Goal: Task Accomplishment & Management: Manage account settings

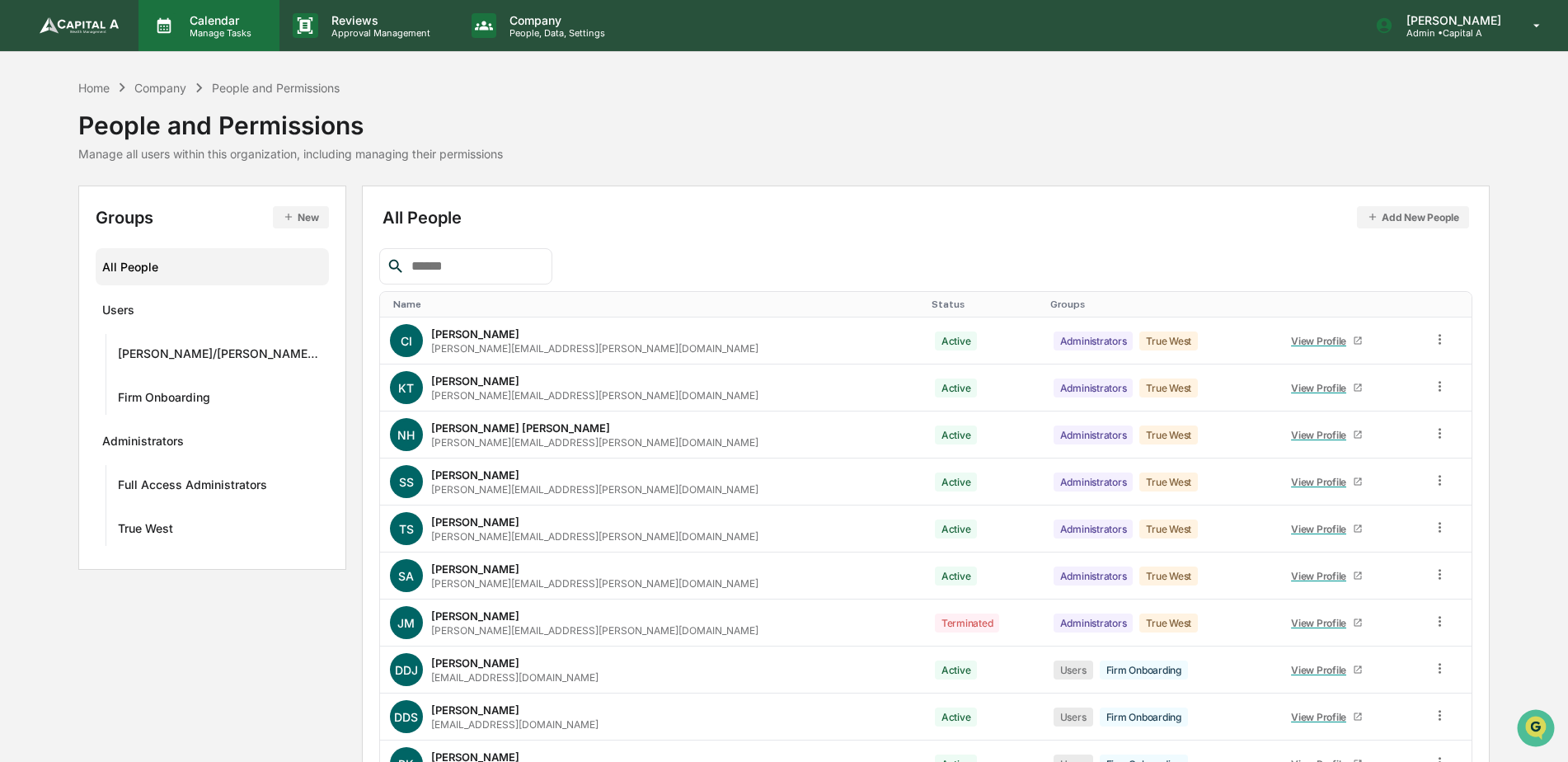
click at [185, 32] on p "Manage Tasks" at bounding box center [218, 32] width 83 height 11
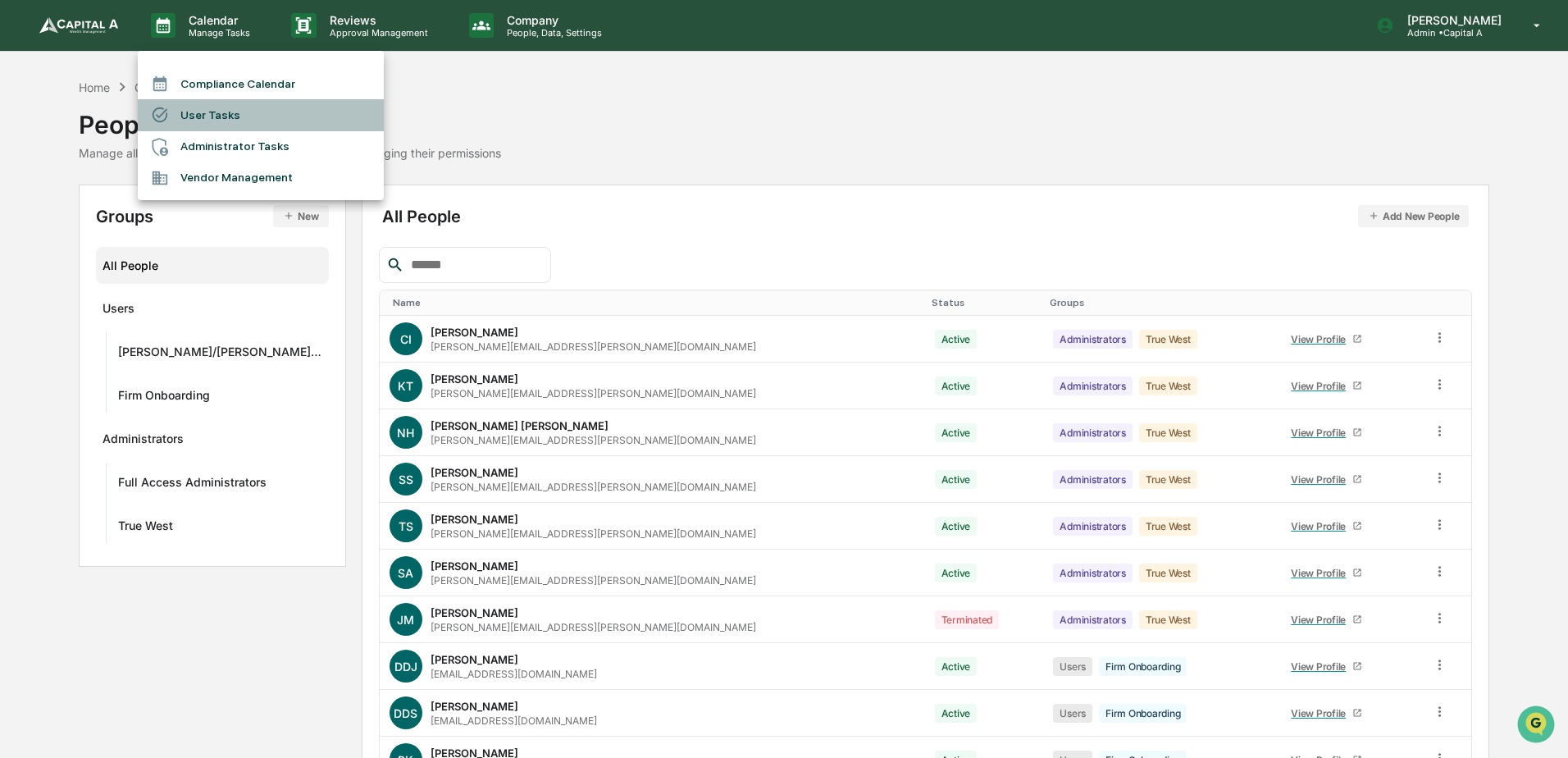
click at [203, 113] on li "User Tasks" at bounding box center [260, 115] width 246 height 31
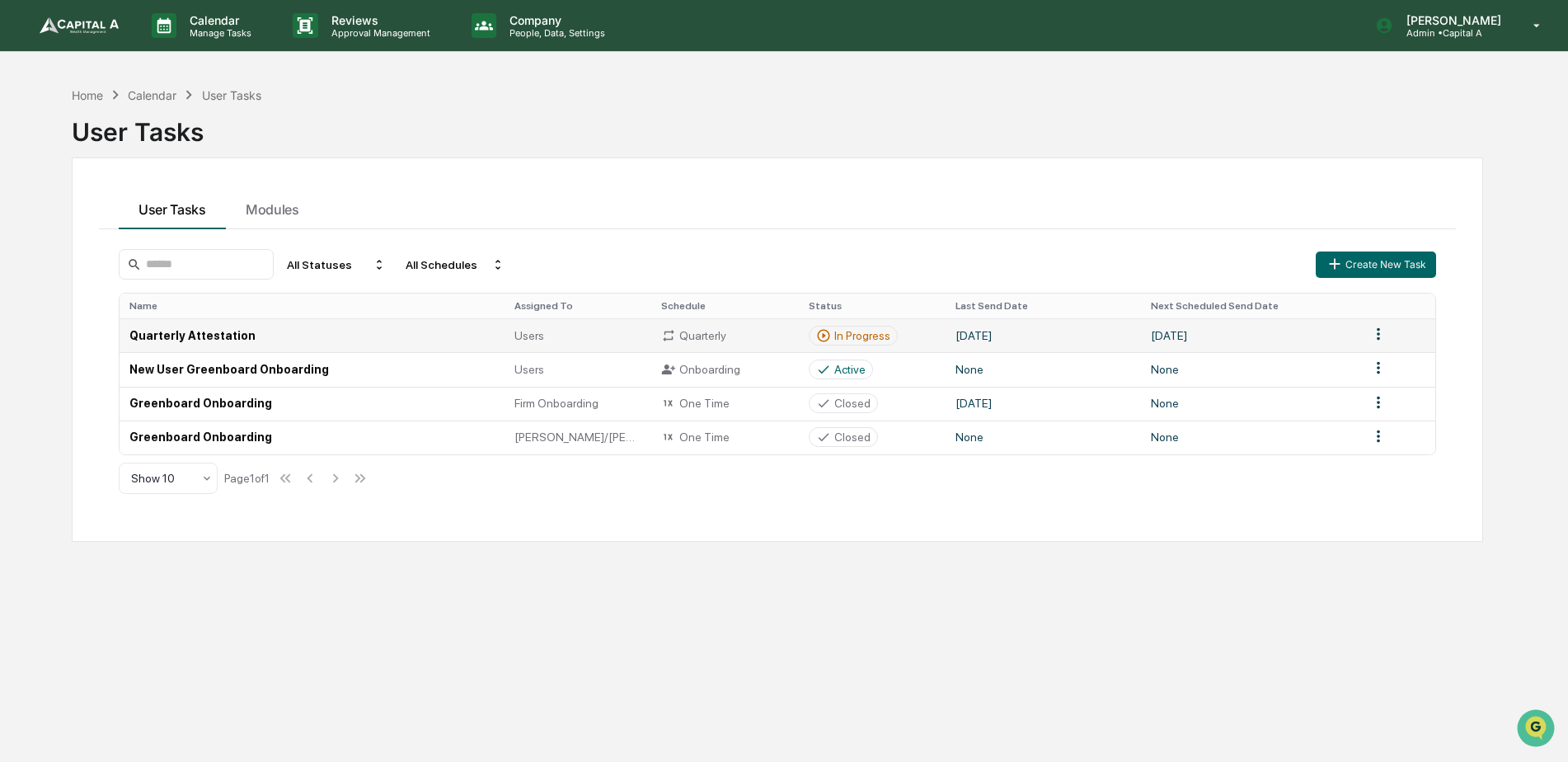
click at [190, 331] on td "Quarterly Attestation" at bounding box center [311, 335] width 385 height 34
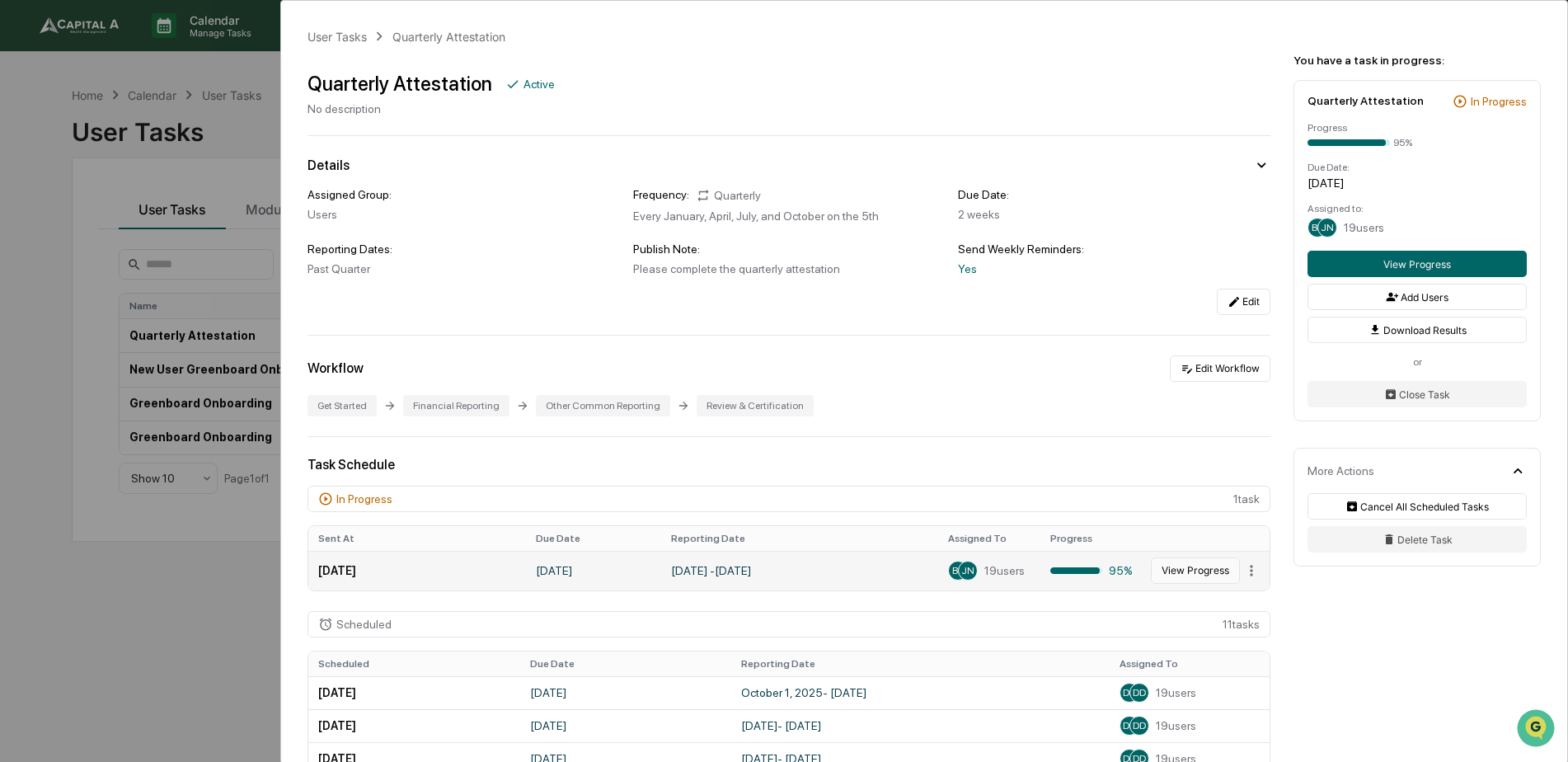
click at [1186, 572] on button "View Progress" at bounding box center [1196, 571] width 89 height 26
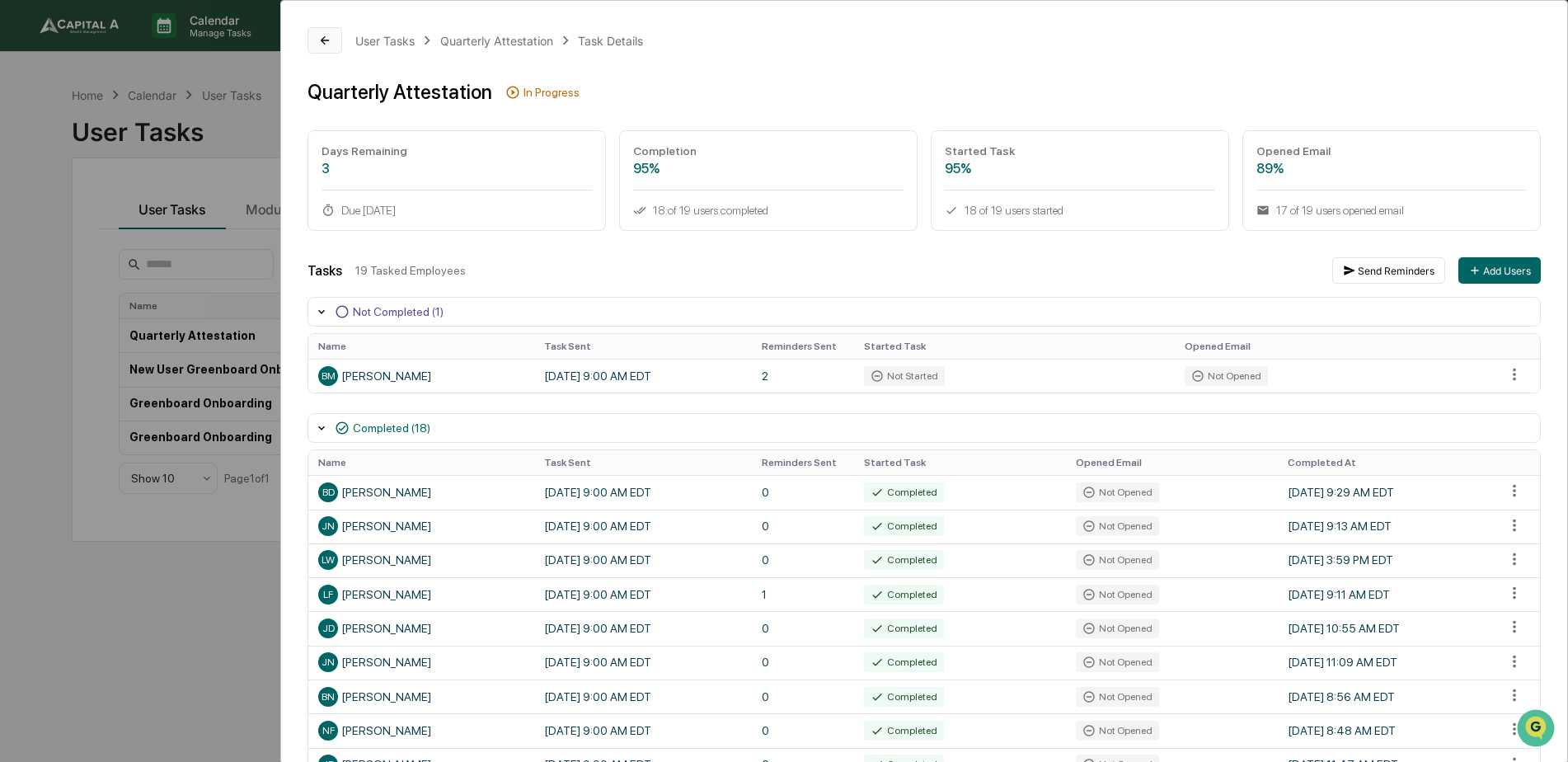
click at [320, 51] on button at bounding box center [325, 40] width 35 height 26
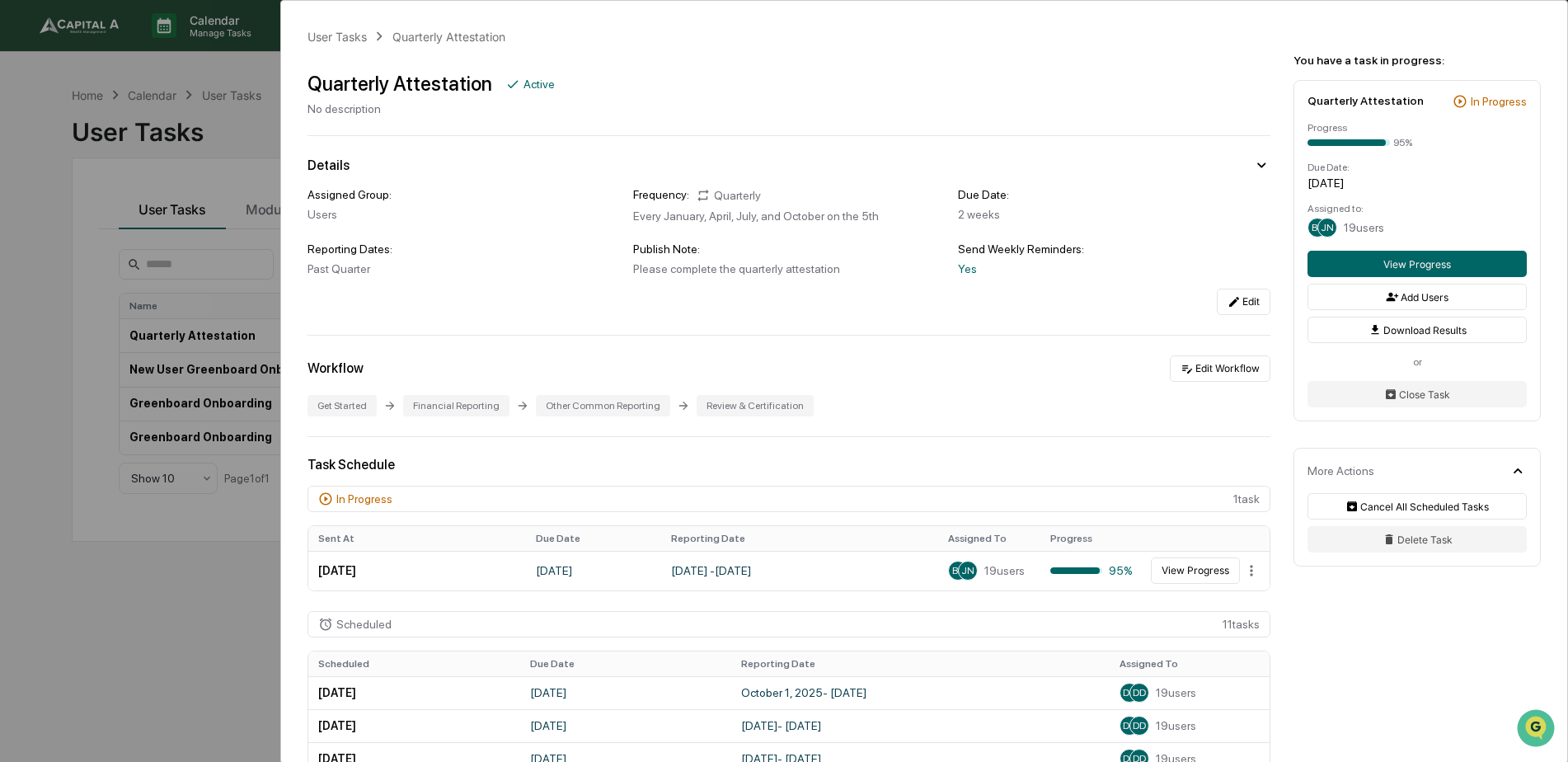
click at [24, 340] on div "User Tasks Quarterly Attestation Quarterly Attestation Active No description De…" at bounding box center [784, 381] width 1568 height 762
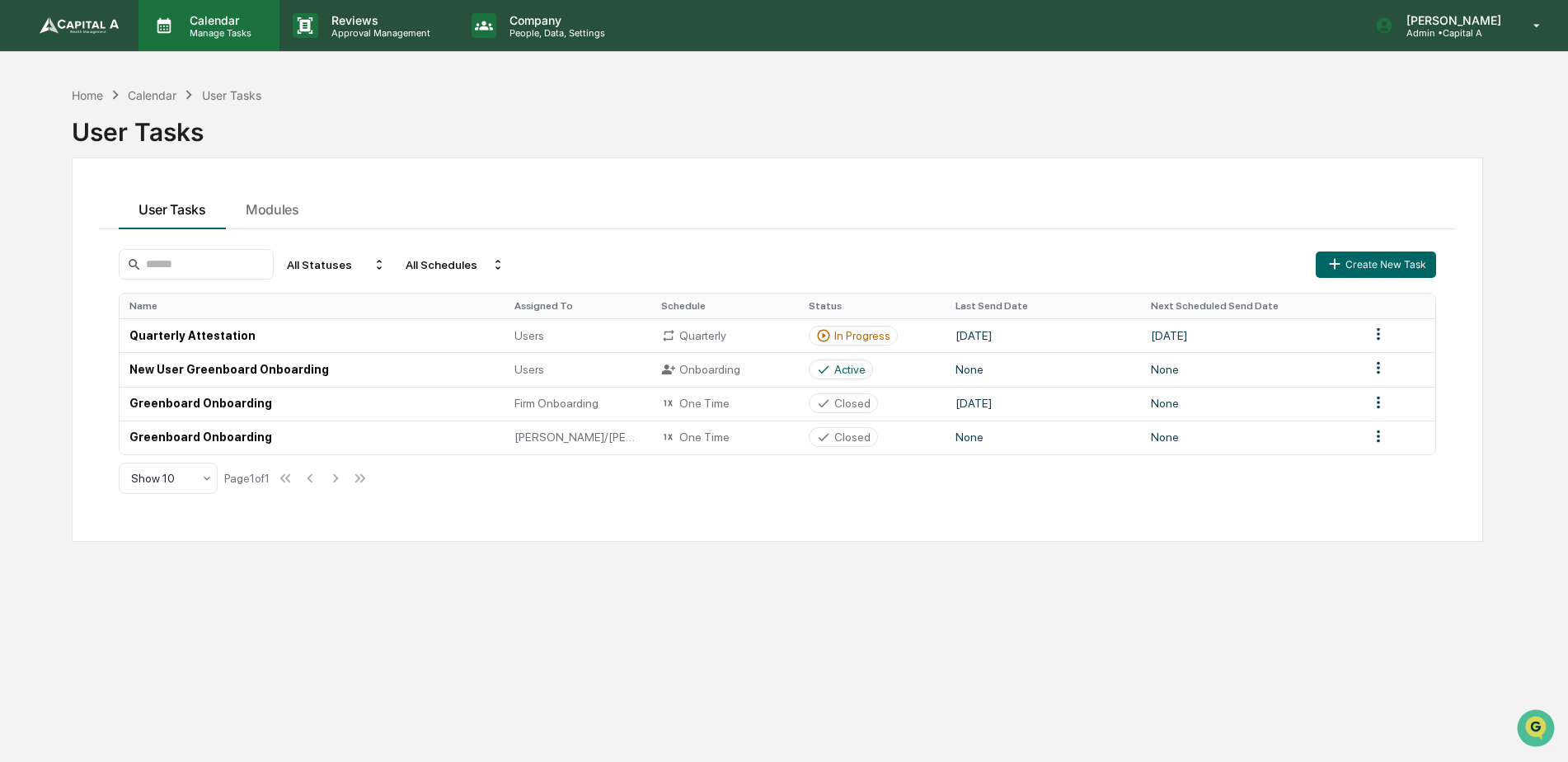
click at [163, 23] on icon at bounding box center [164, 26] width 14 height 16
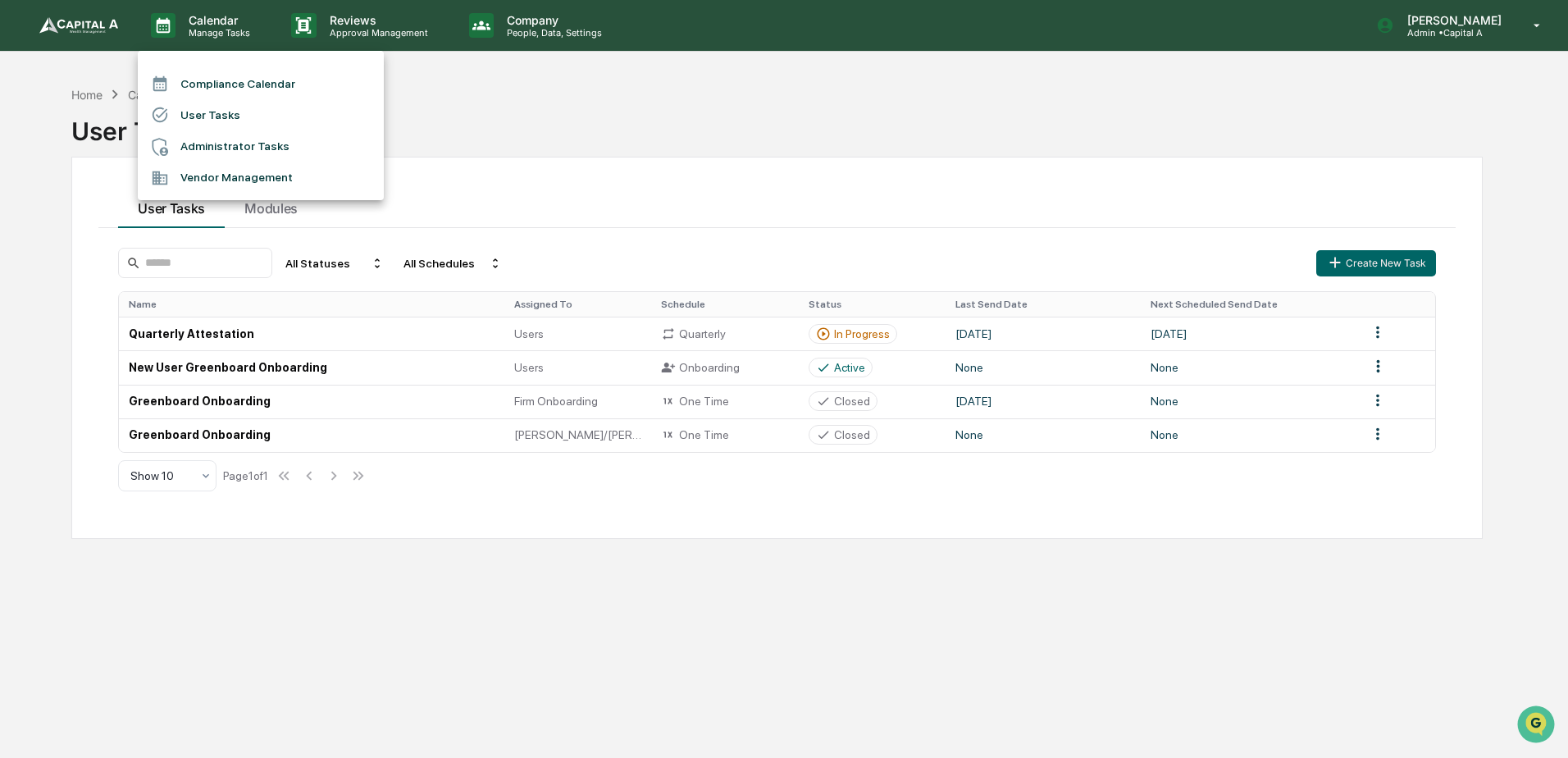
click at [208, 122] on li "User Tasks" at bounding box center [260, 115] width 246 height 31
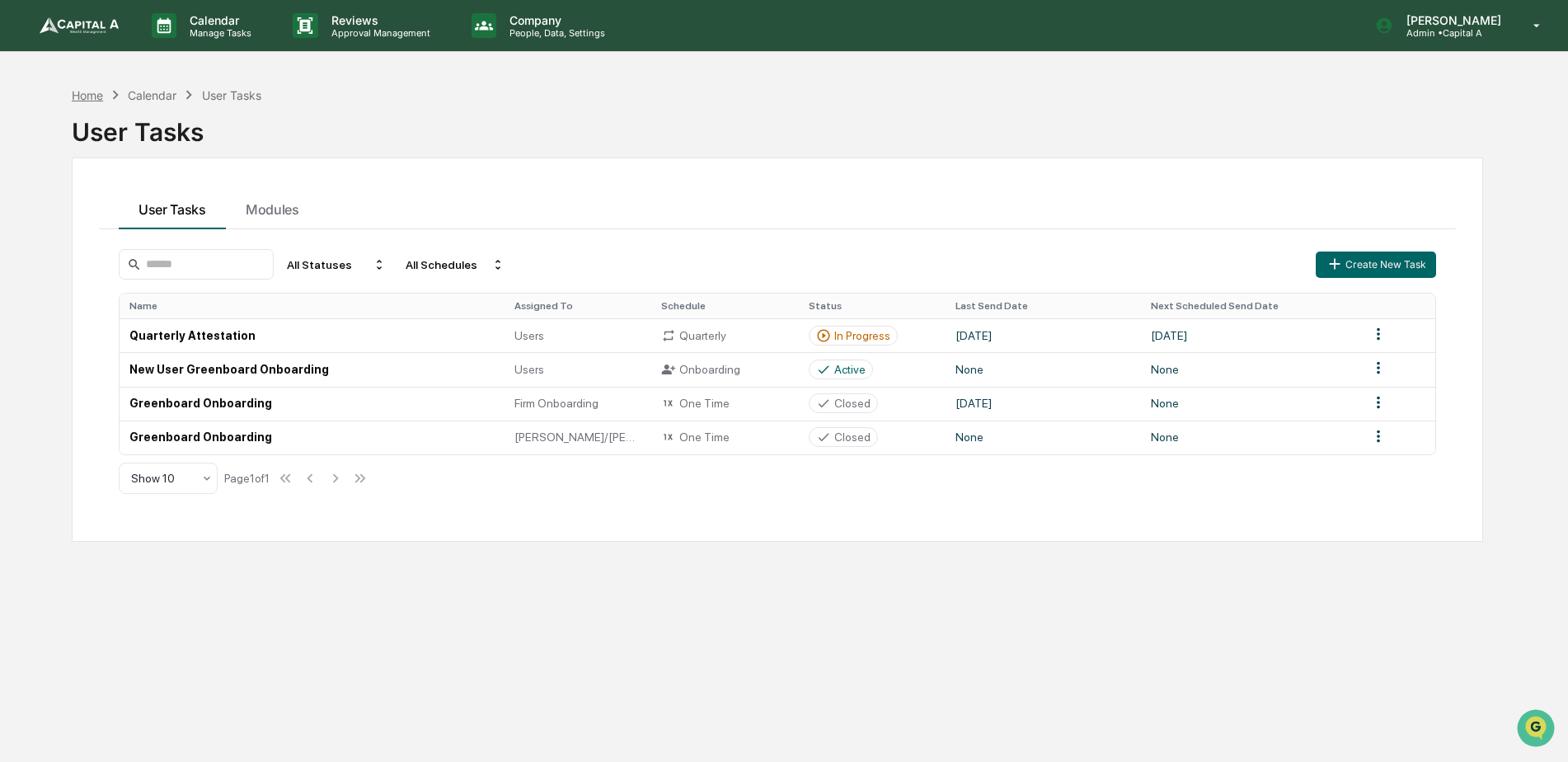
click at [96, 92] on div "Home" at bounding box center [87, 95] width 31 height 14
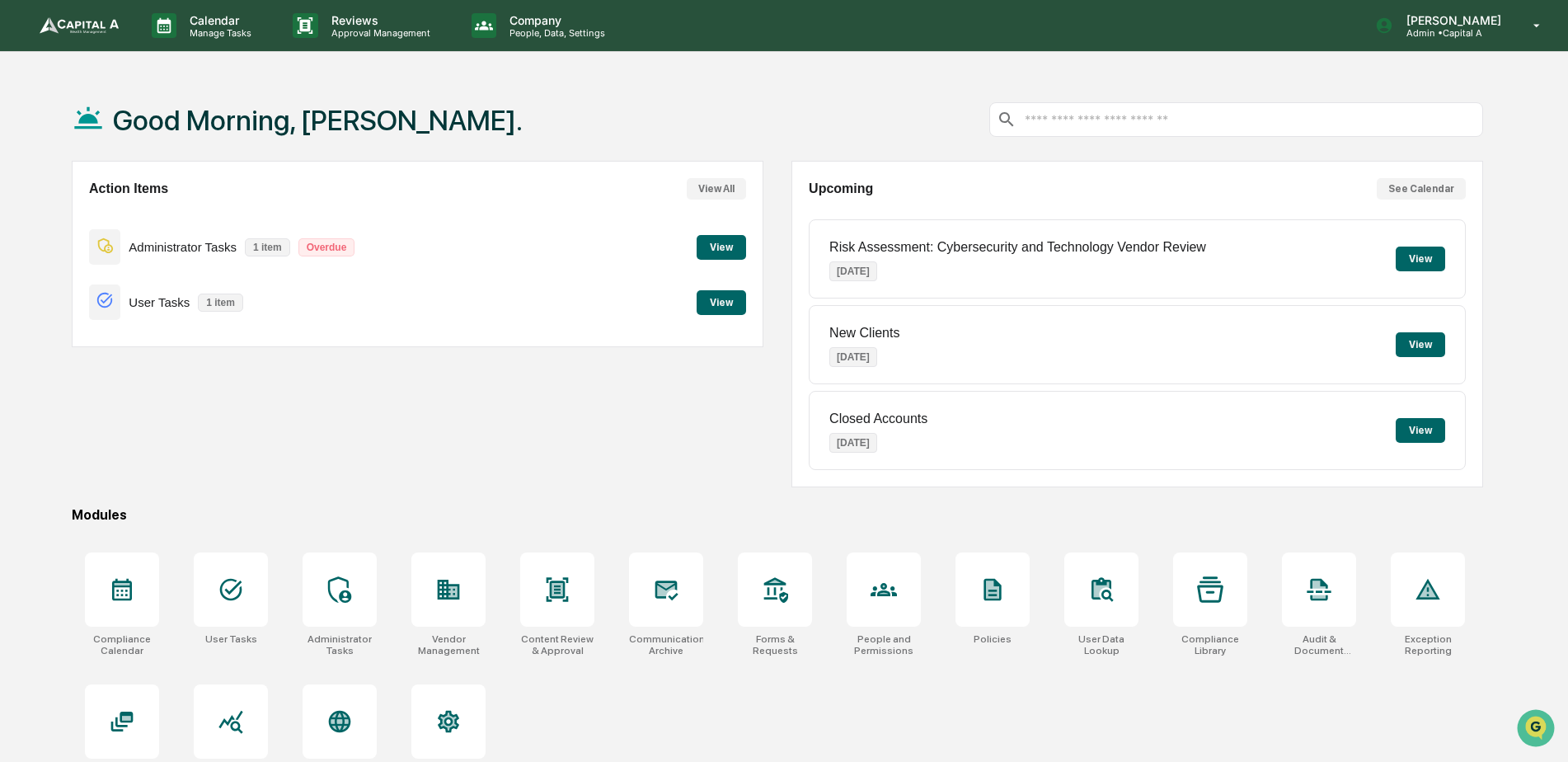
click at [722, 254] on button "View" at bounding box center [721, 247] width 50 height 24
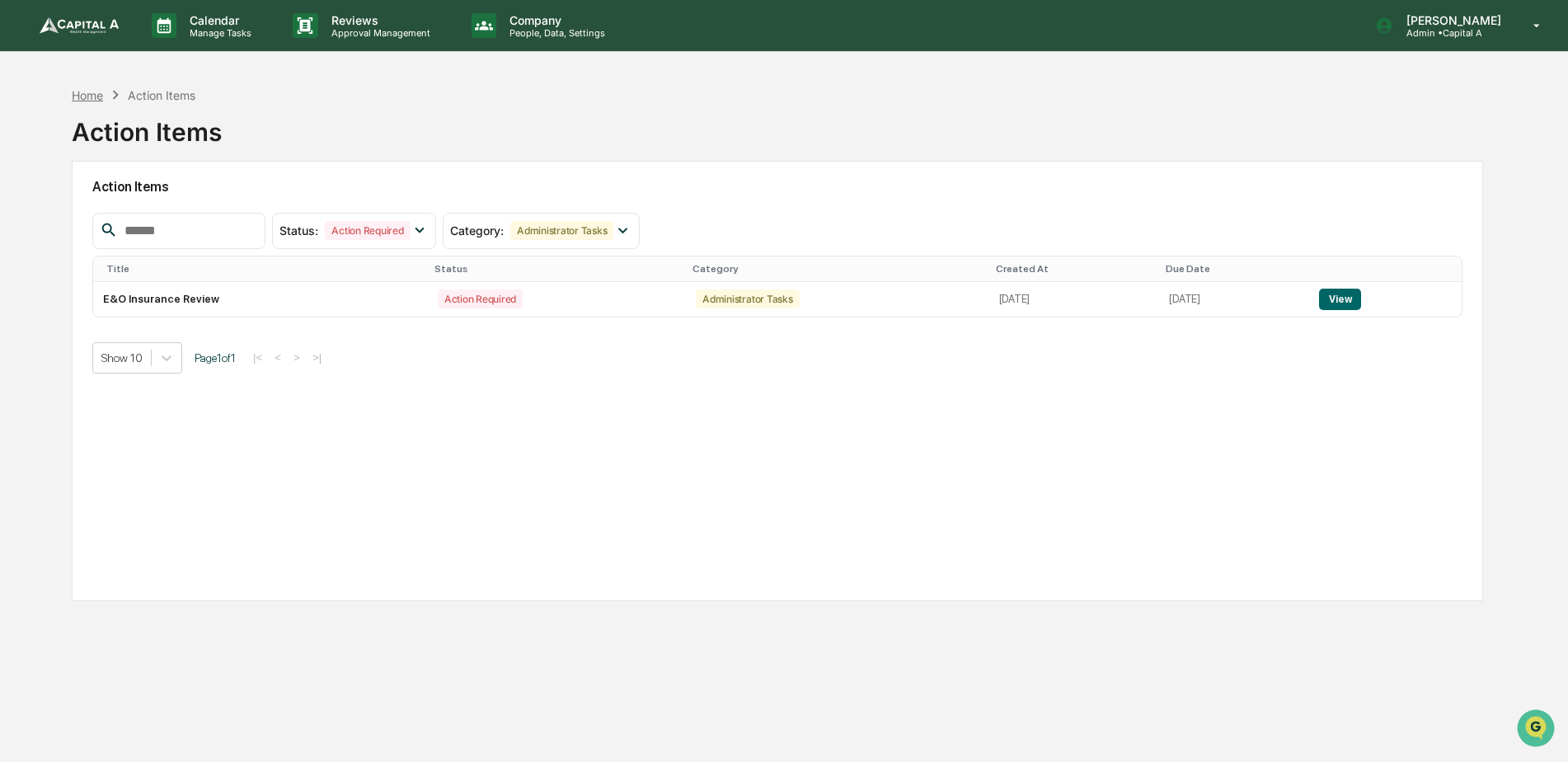
click at [81, 91] on div "Home" at bounding box center [87, 95] width 31 height 14
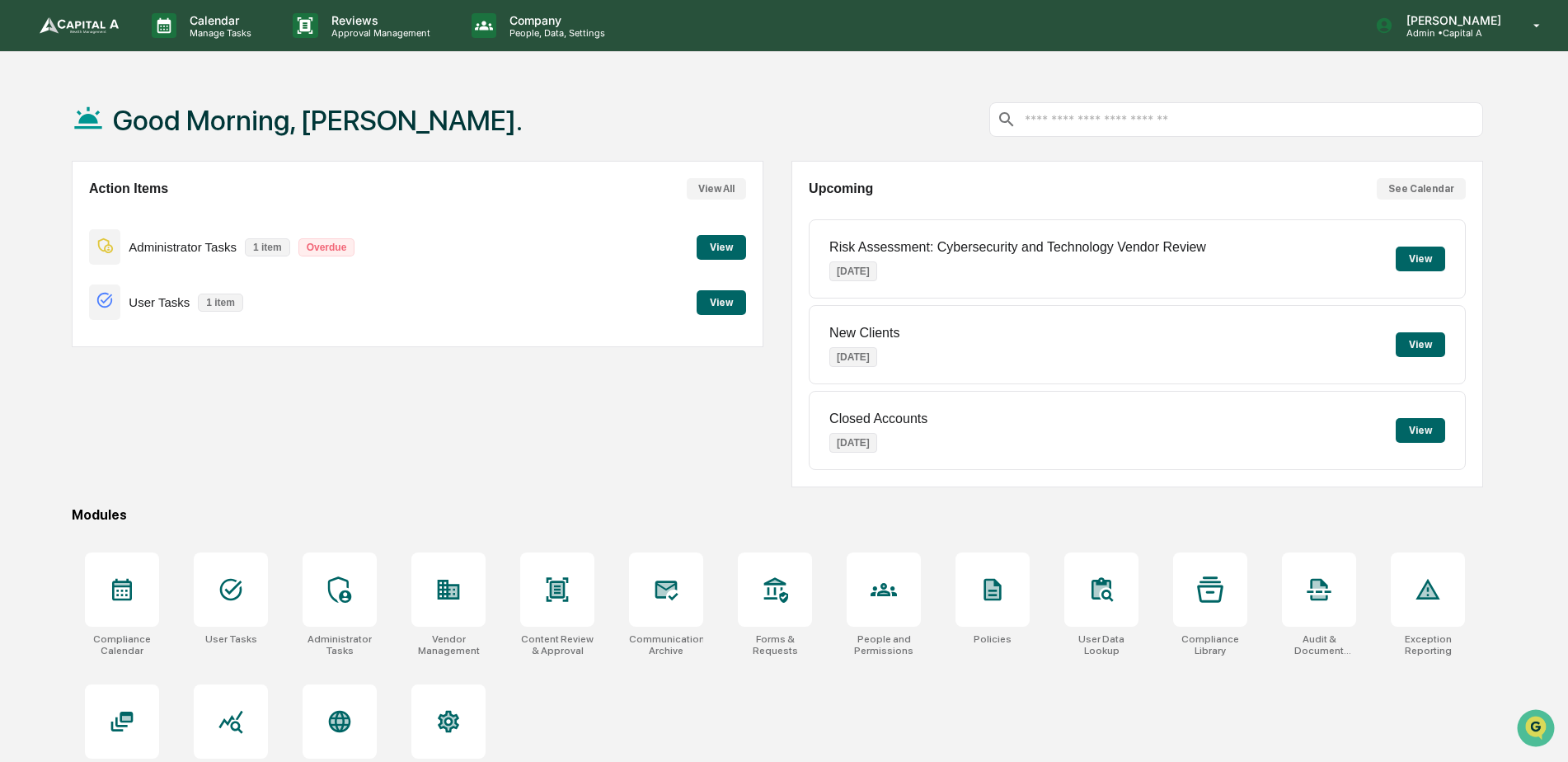
click at [709, 305] on button "View" at bounding box center [721, 303] width 50 height 24
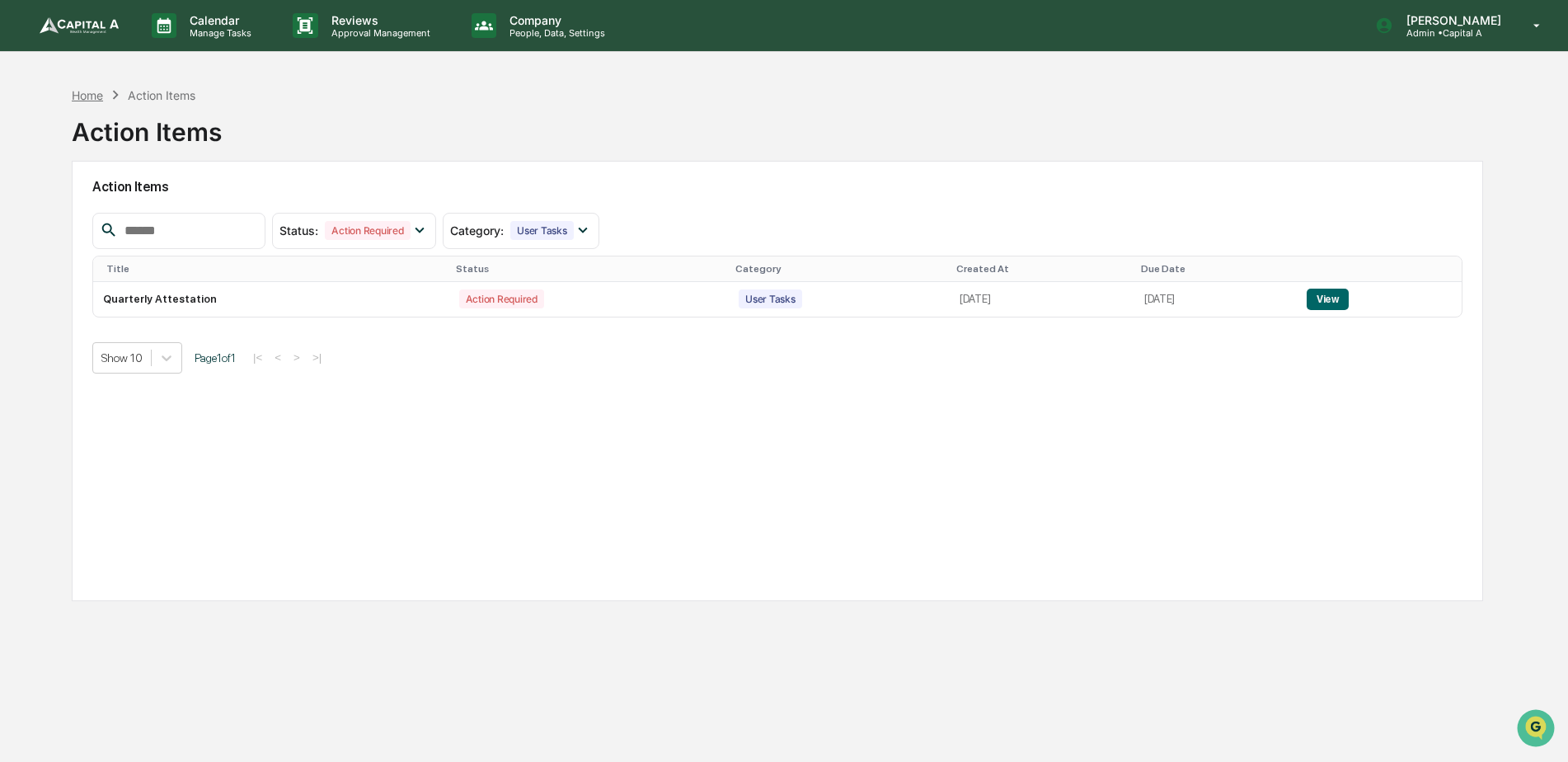
click at [87, 90] on div "Home" at bounding box center [87, 95] width 31 height 14
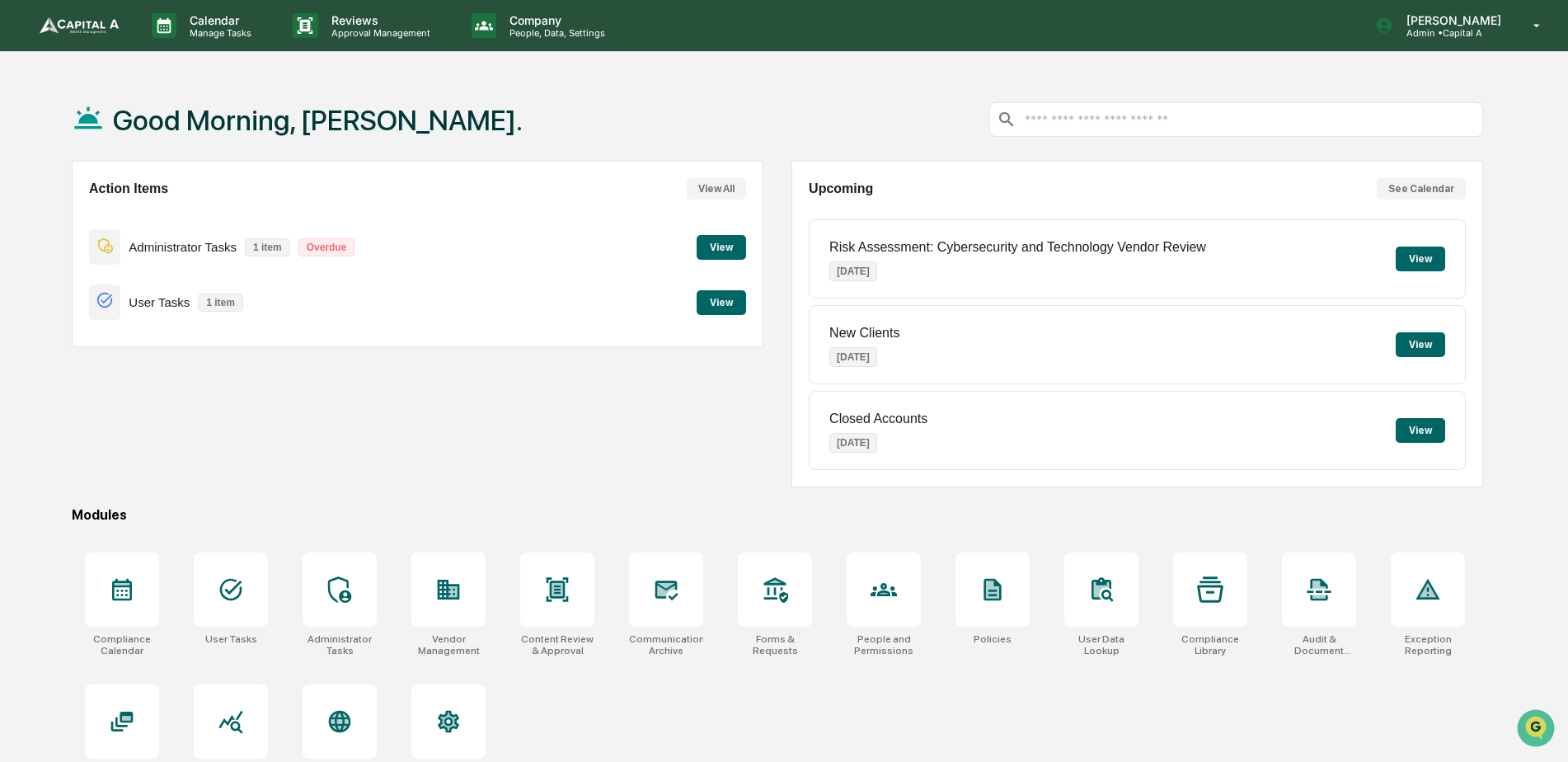
click at [734, 242] on button "View" at bounding box center [721, 247] width 50 height 24
